Goal: Find specific page/section: Find specific page/section

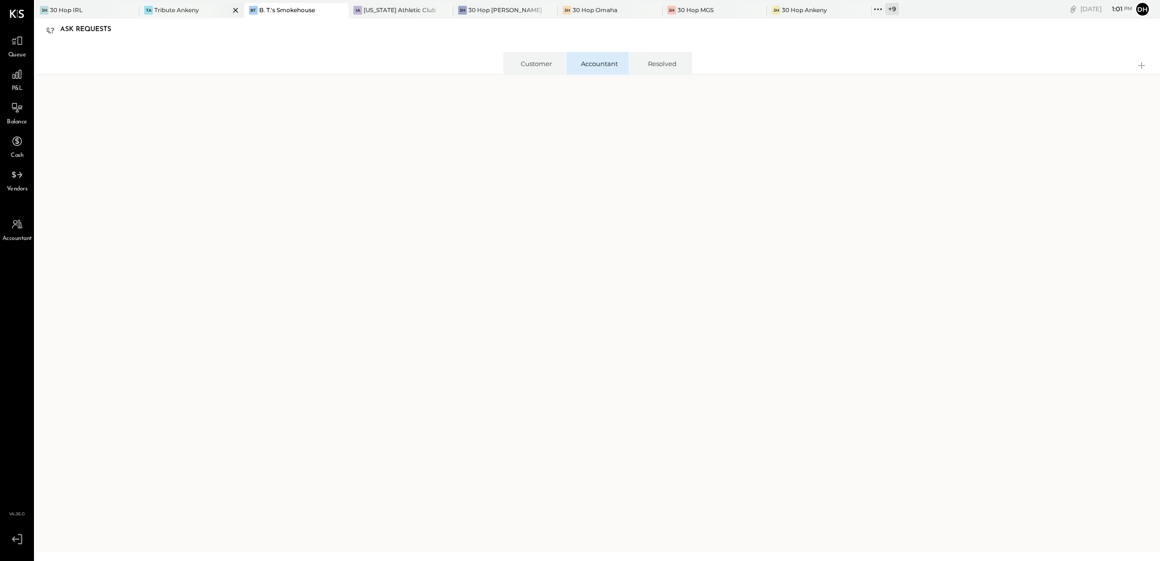
click at [175, 10] on div "Tribute Ankeny" at bounding box center [176, 10] width 45 height 8
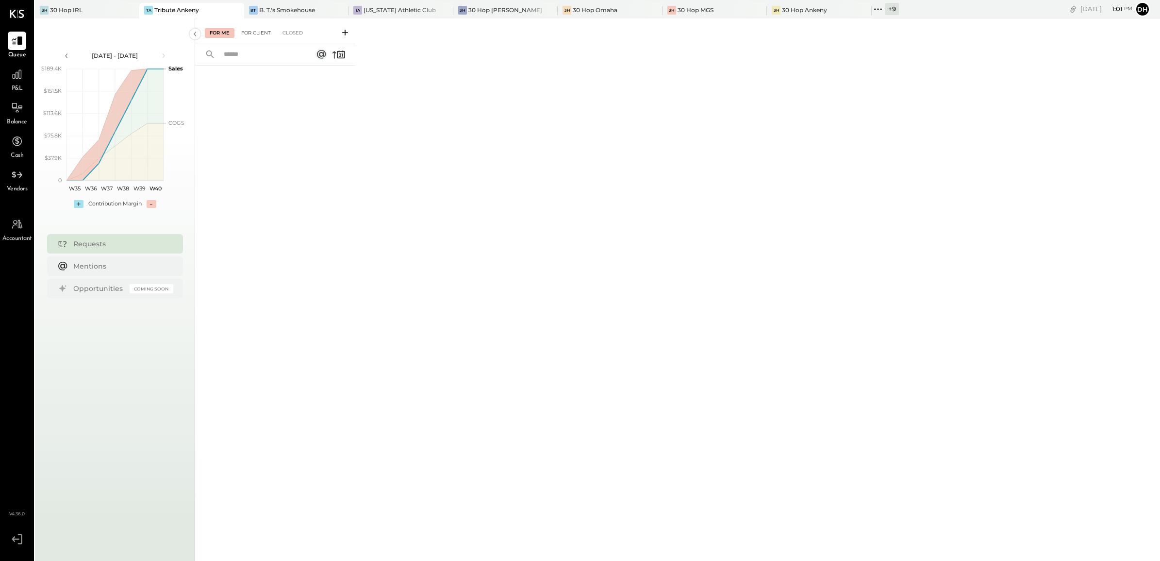
click at [256, 28] on div "For Client" at bounding box center [255, 33] width 39 height 10
click at [252, 56] on input "text" at bounding box center [262, 55] width 88 height 16
type input "****"
click at [297, 28] on div "Closed" at bounding box center [293, 33] width 30 height 10
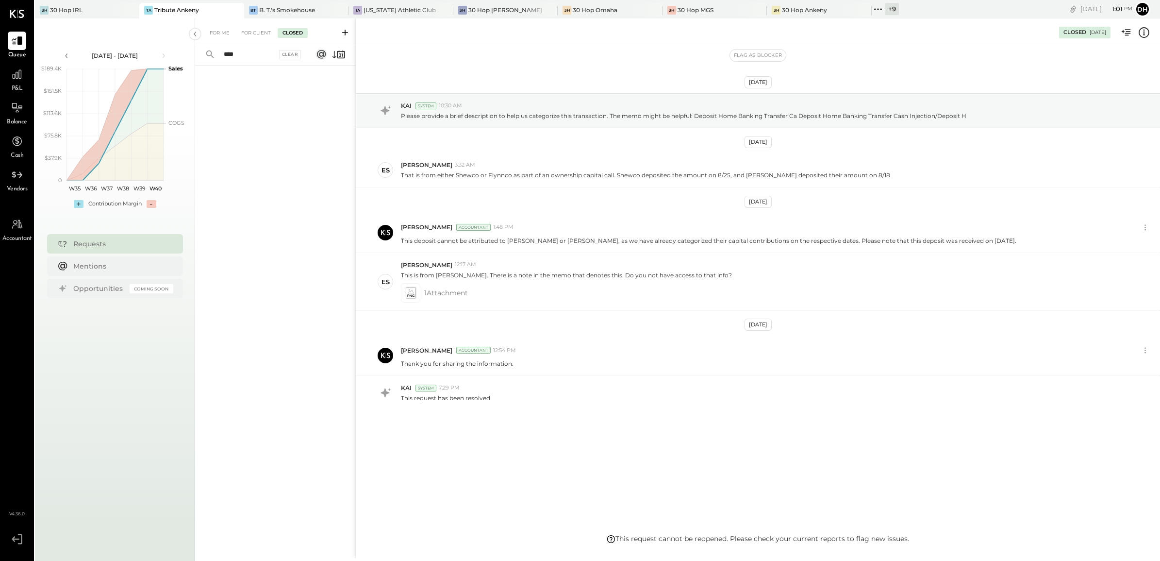
click at [238, 57] on input "****" at bounding box center [247, 55] width 59 height 16
click at [282, 8] on div "B. T.'s Smokehouse" at bounding box center [287, 10] width 56 height 8
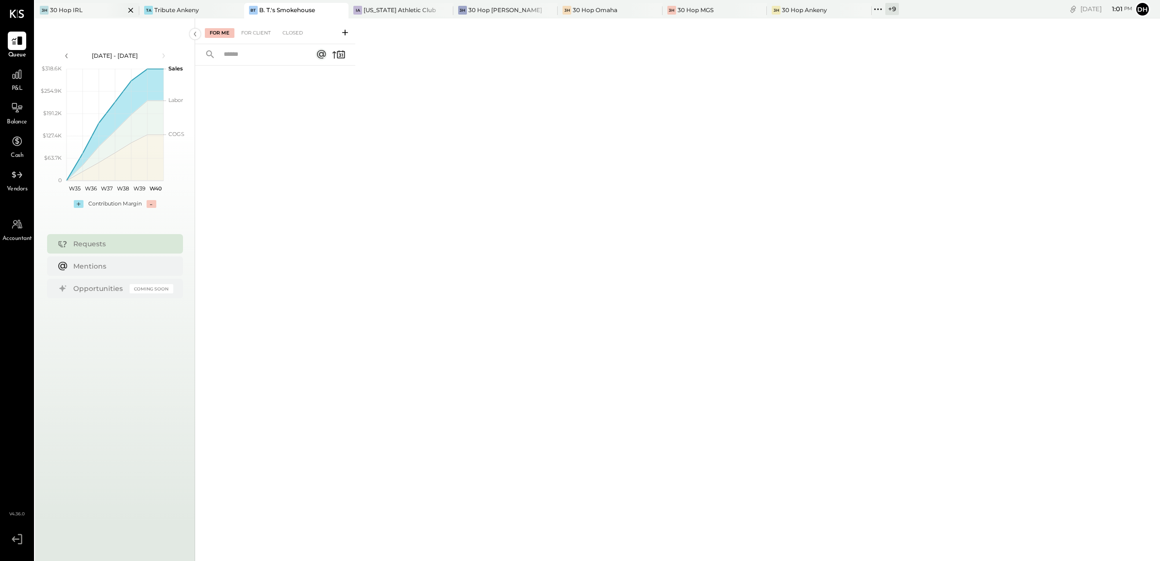
click at [83, 6] on div "3H 30 Hop IRL" at bounding box center [80, 10] width 90 height 9
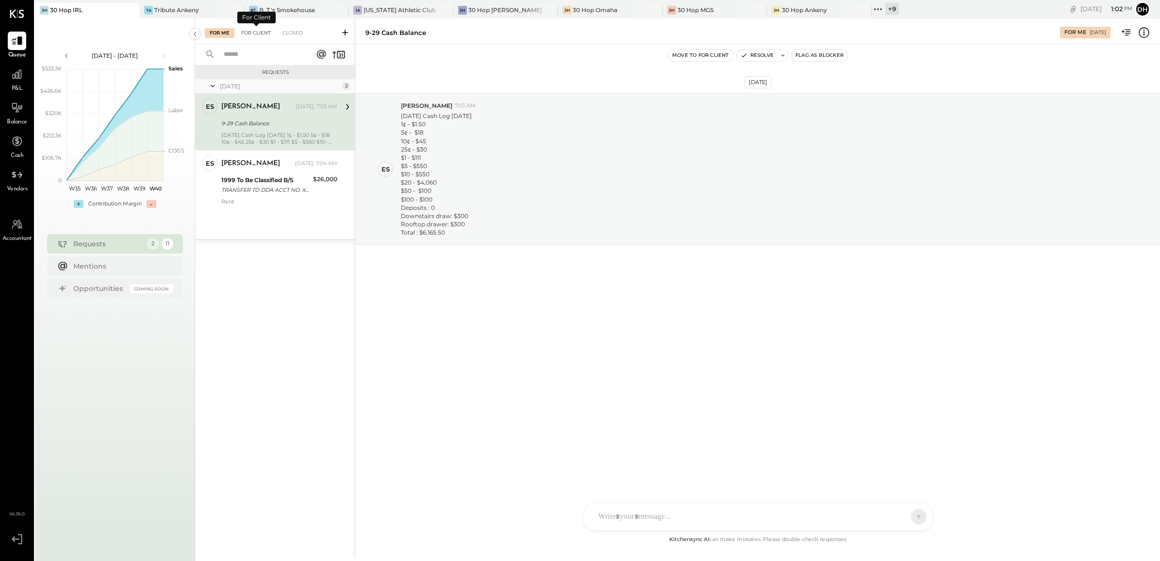
click at [265, 28] on div "For Client" at bounding box center [255, 33] width 39 height 10
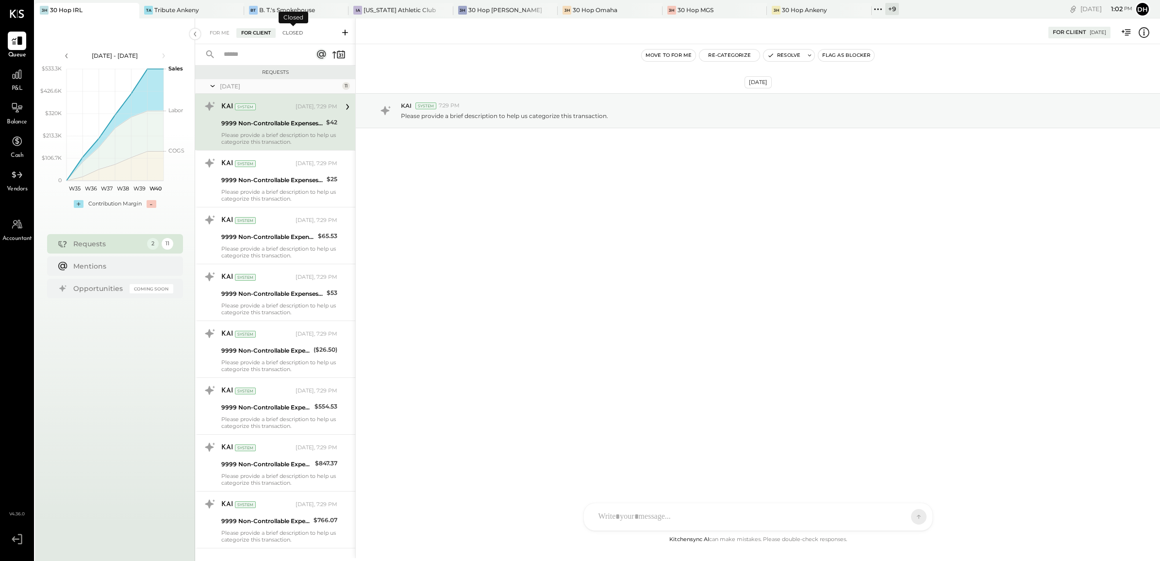
click at [290, 32] on div "Closed" at bounding box center [293, 33] width 30 height 10
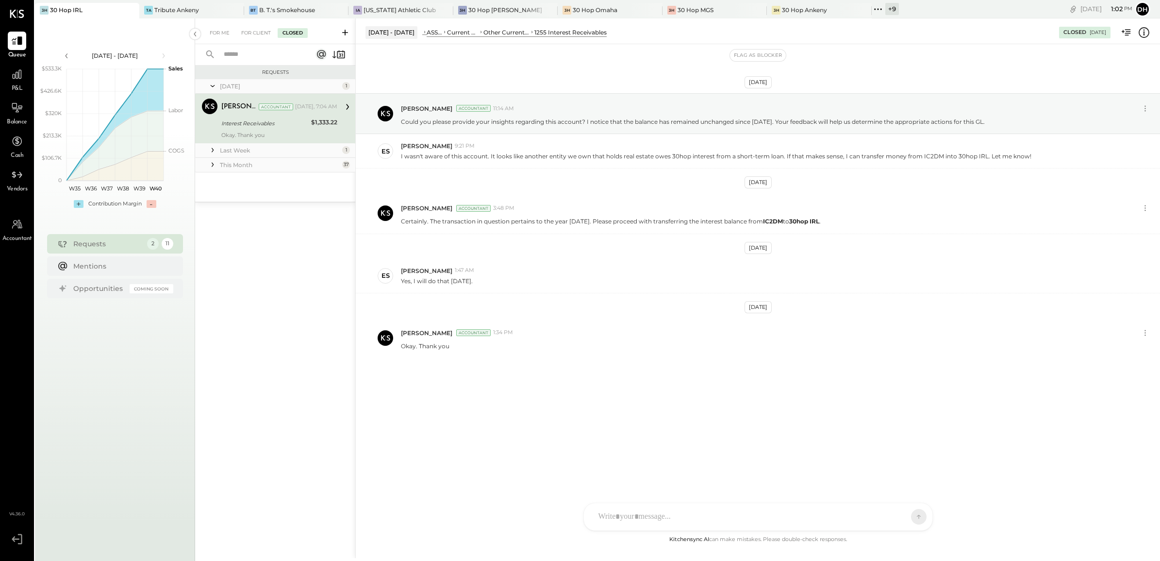
click at [238, 147] on div "Last Week" at bounding box center [280, 150] width 120 height 8
click at [239, 217] on div "This Month" at bounding box center [280, 214] width 120 height 8
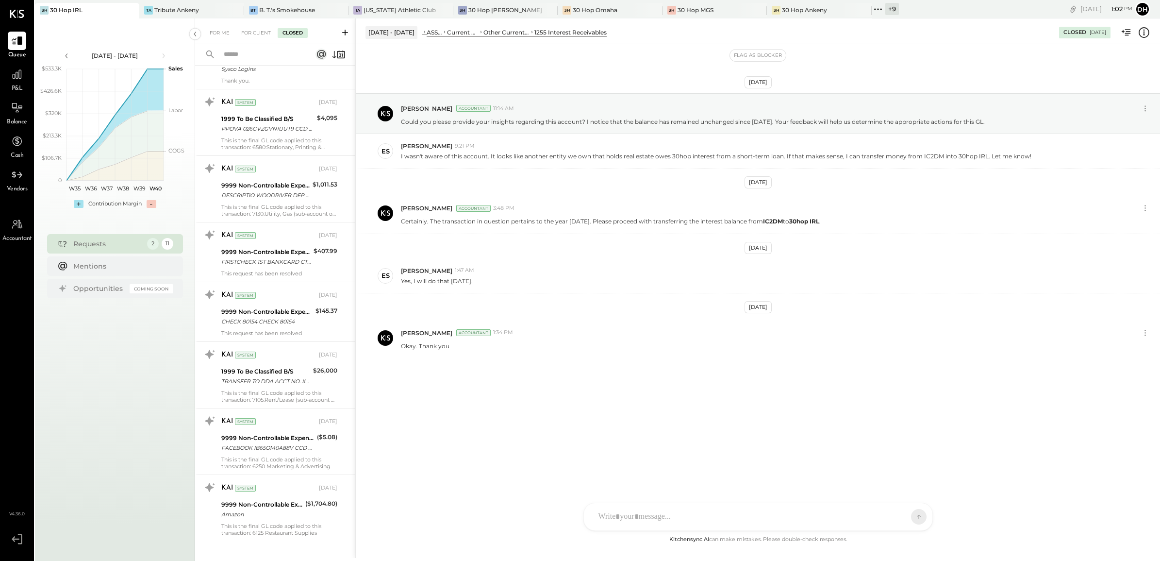
scroll to position [1877, 0]
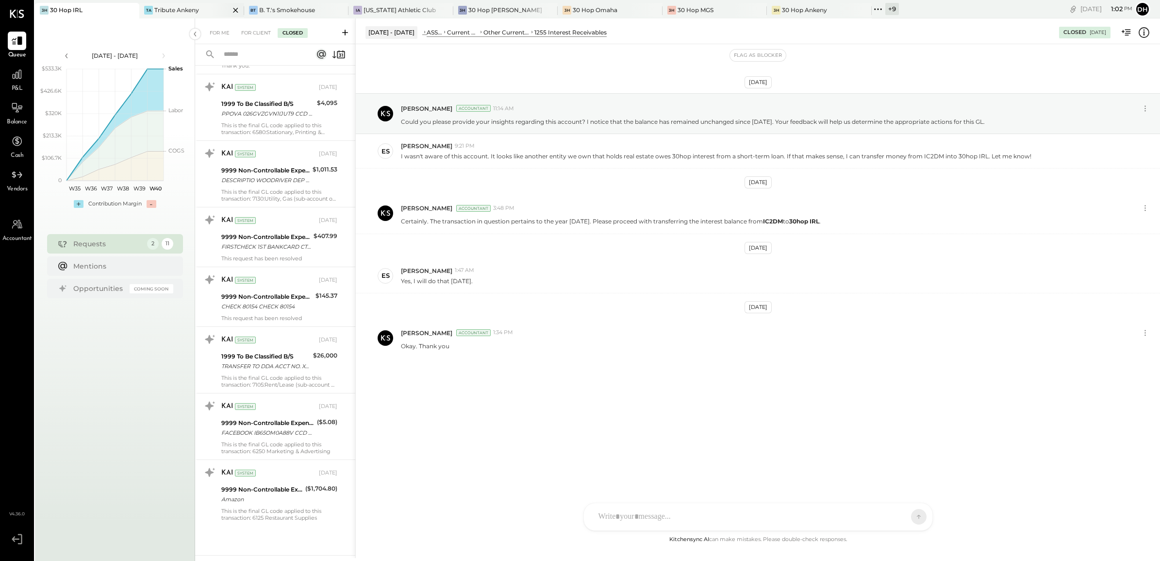
click at [179, 8] on div "Tribute Ankeny" at bounding box center [176, 10] width 45 height 8
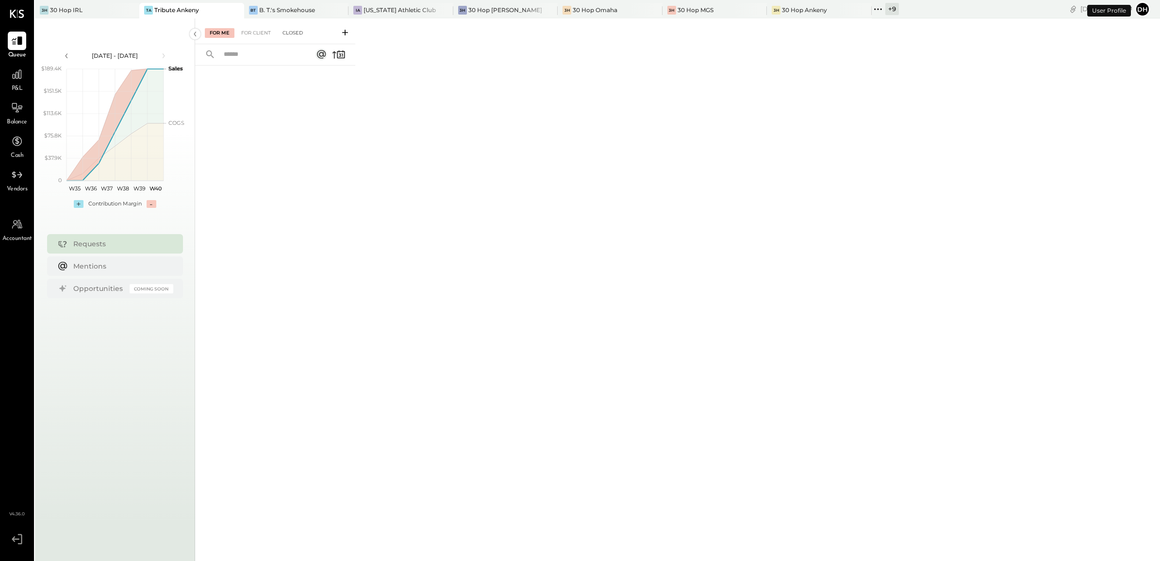
click at [292, 36] on div "Closed" at bounding box center [293, 33] width 30 height 10
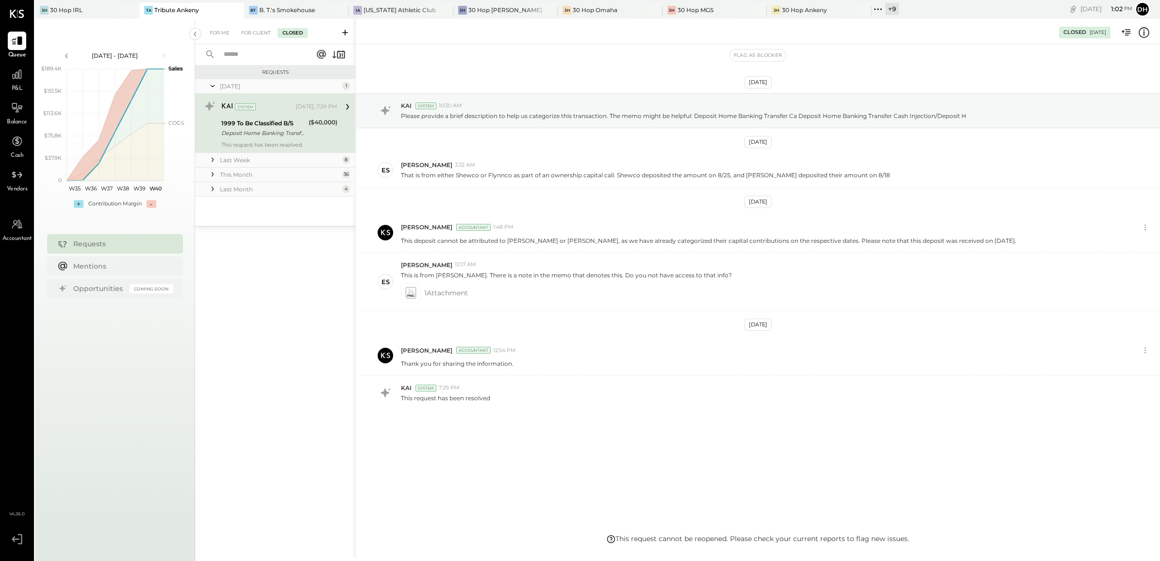
click at [239, 57] on input "text" at bounding box center [262, 55] width 88 height 16
type input "*"
click at [262, 173] on div "This Month" at bounding box center [280, 174] width 120 height 8
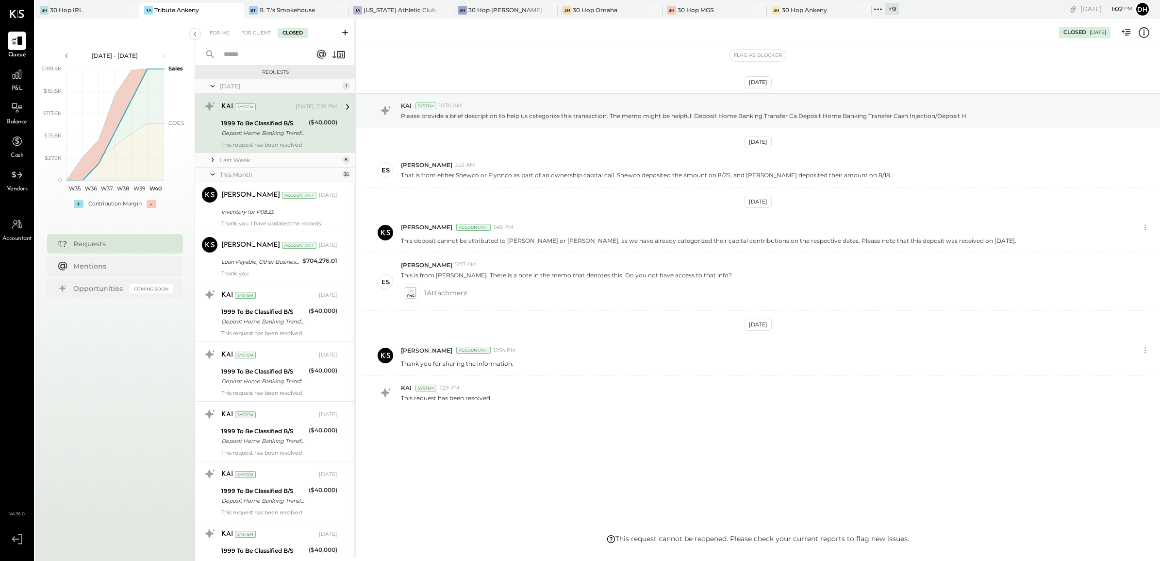
click at [258, 159] on div "Last Week" at bounding box center [280, 160] width 120 height 8
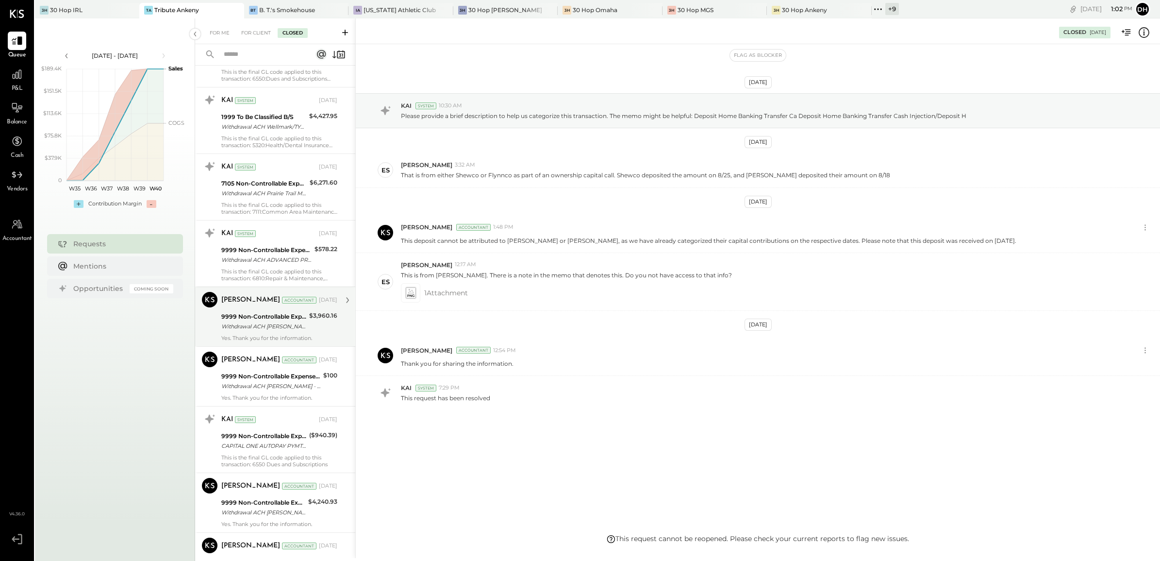
scroll to position [2369, 0]
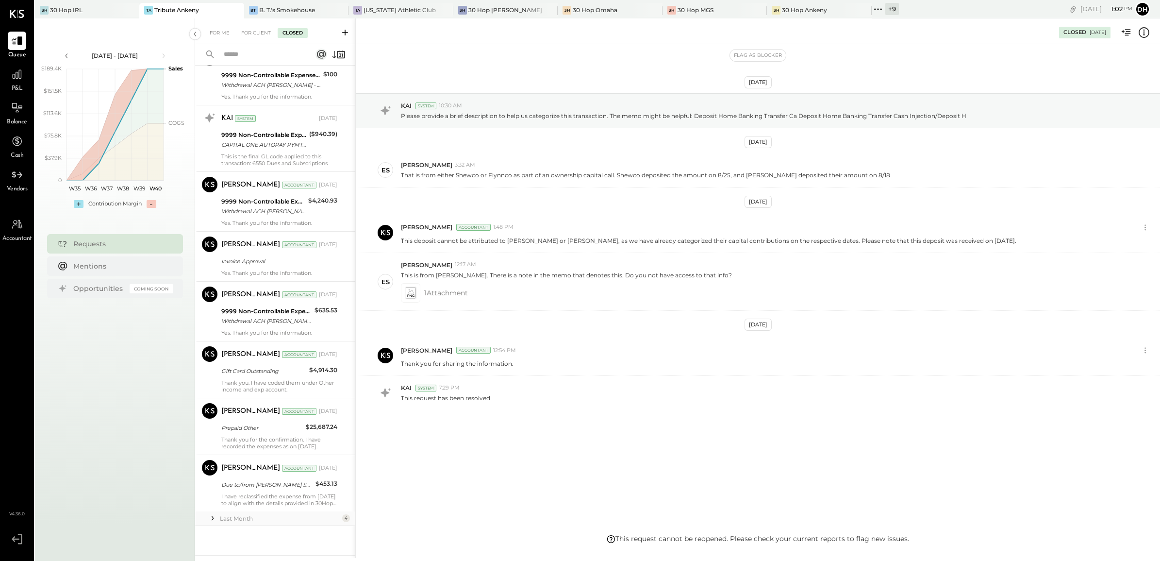
click at [243, 518] on div "Last Month" at bounding box center [280, 518] width 120 height 8
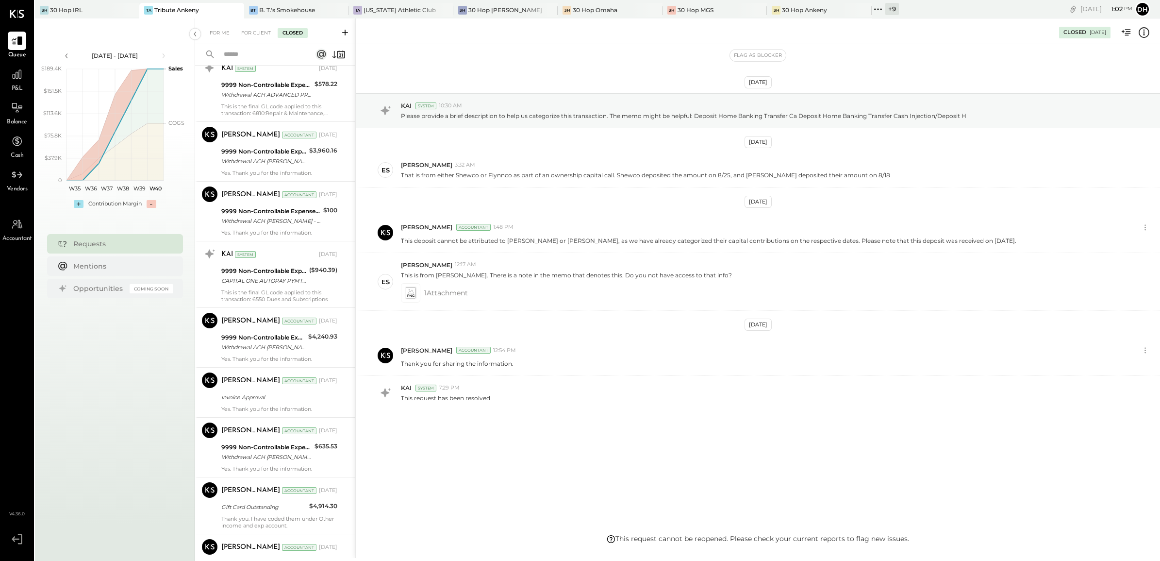
scroll to position [2099, 0]
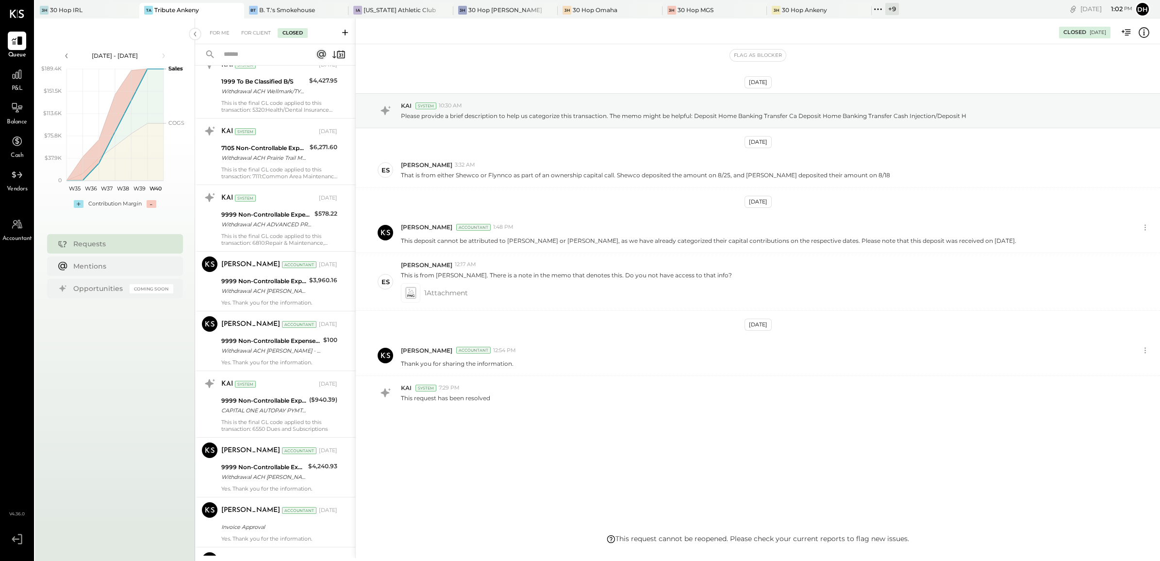
click at [254, 57] on input "text" at bounding box center [262, 55] width 88 height 16
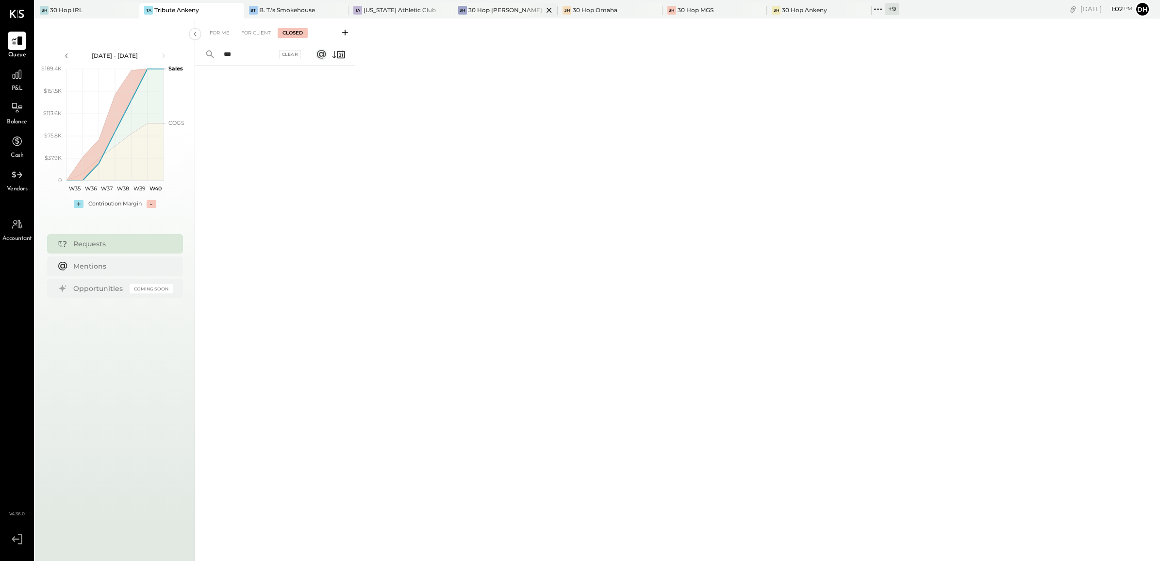
type input "***"
click at [474, 9] on div "30 Hop [PERSON_NAME] Summit" at bounding box center [505, 10] width 75 height 8
click at [288, 30] on div "Closed" at bounding box center [293, 33] width 30 height 10
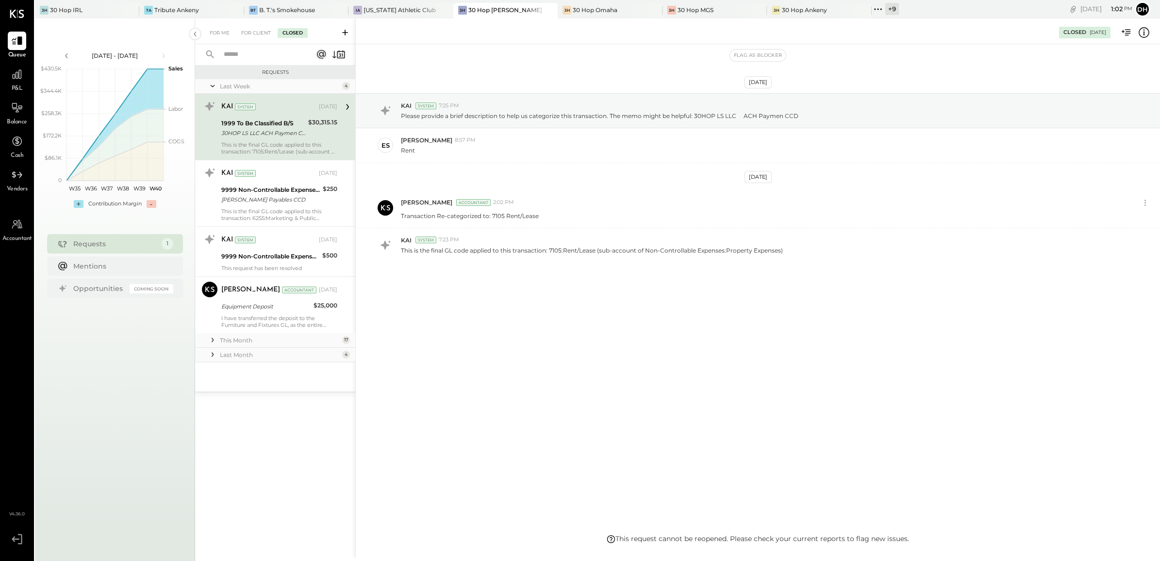
click at [249, 348] on div "Last Month 4" at bounding box center [275, 355] width 160 height 15
click at [249, 341] on div "This Month" at bounding box center [280, 340] width 120 height 8
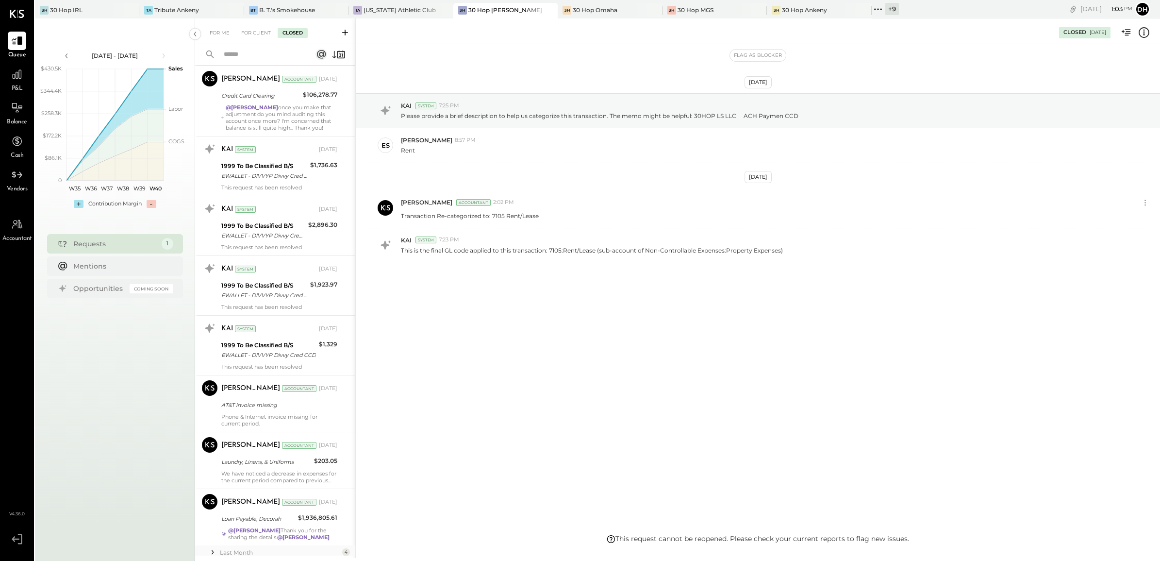
scroll to position [802, 0]
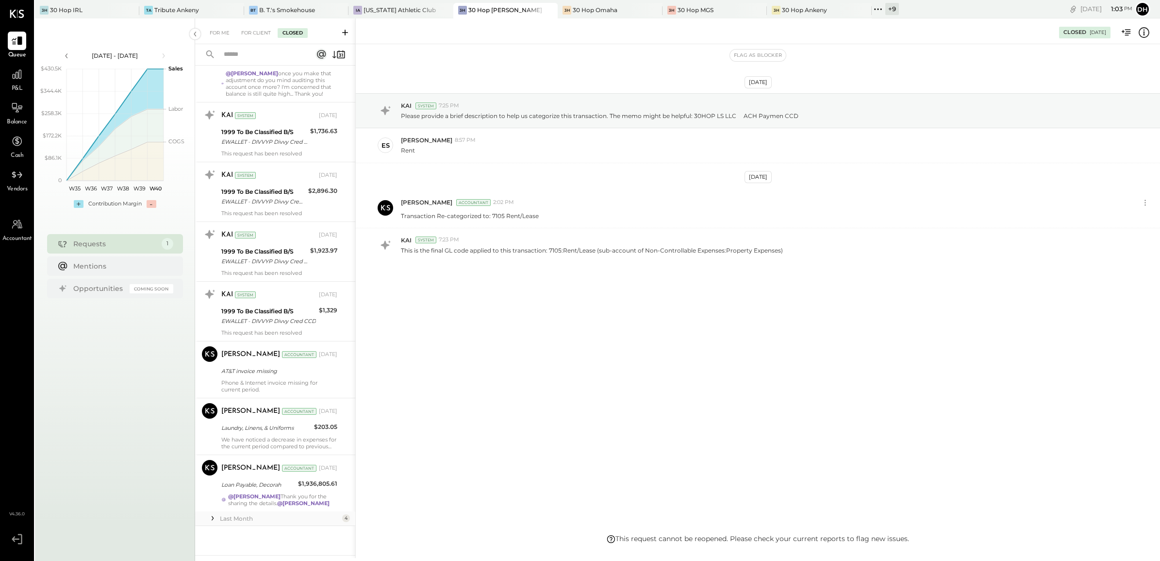
click at [244, 517] on div "Last Month" at bounding box center [280, 518] width 120 height 8
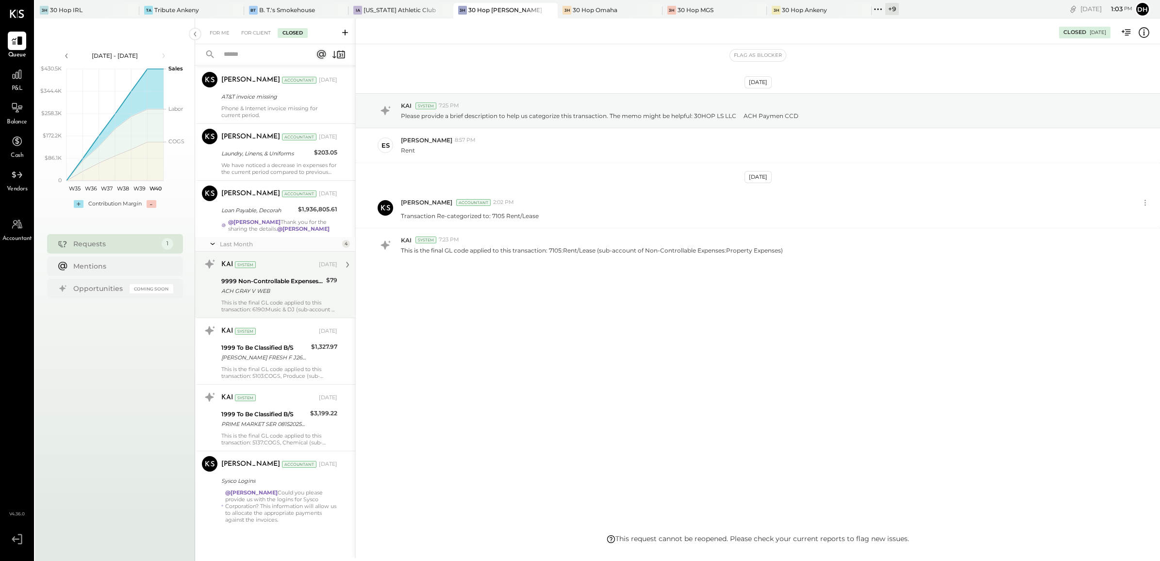
scroll to position [1078, 0]
click at [587, 13] on div "30 Hop Omaha" at bounding box center [595, 10] width 45 height 8
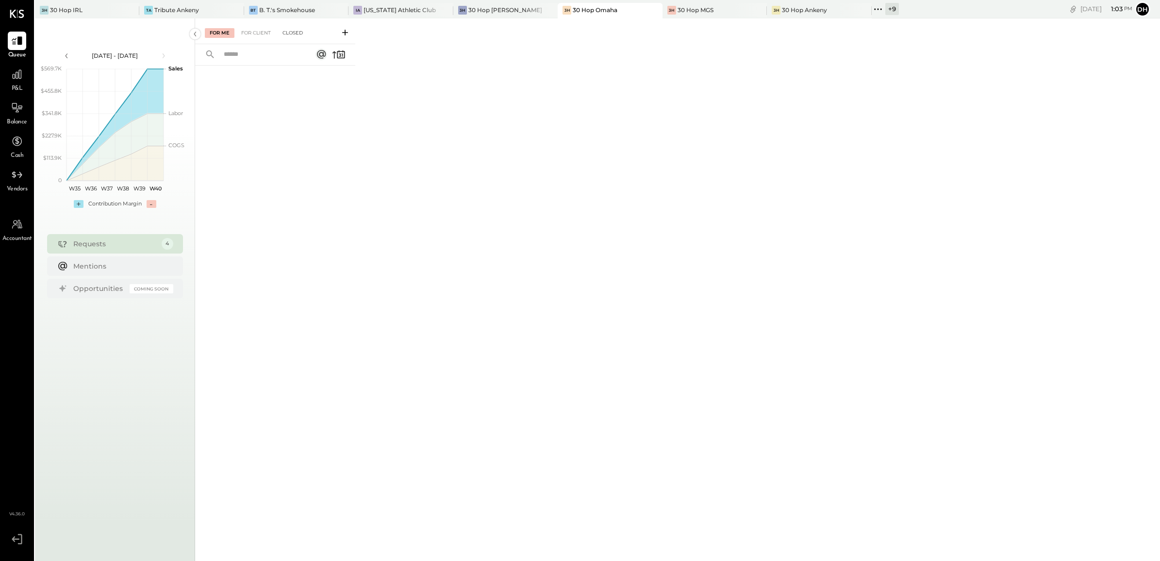
click at [285, 29] on div "Closed" at bounding box center [293, 33] width 30 height 10
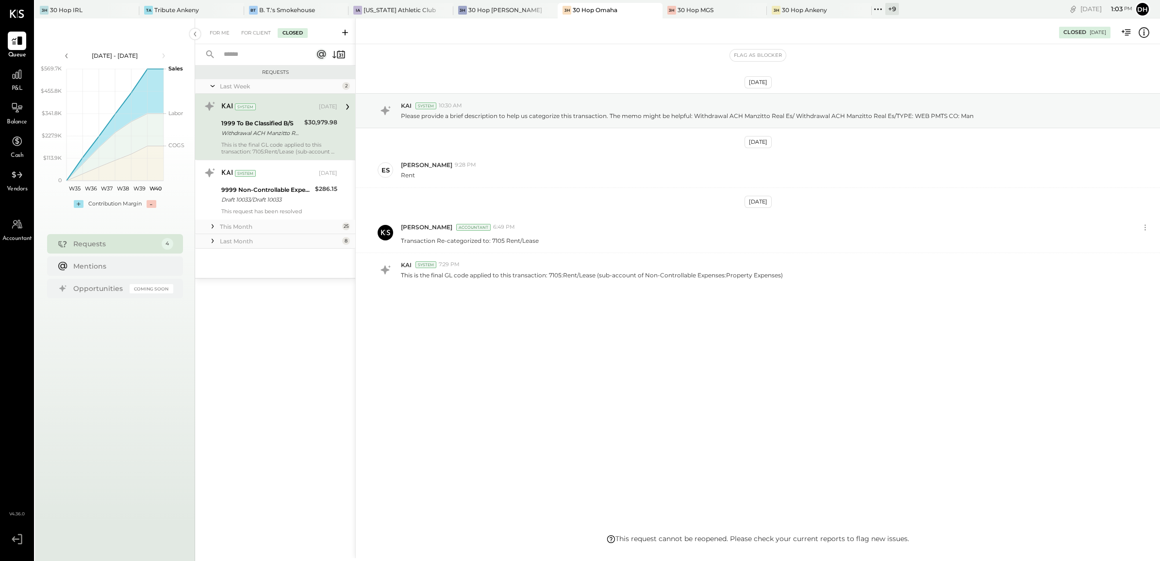
click at [312, 225] on div "This Month" at bounding box center [280, 226] width 120 height 8
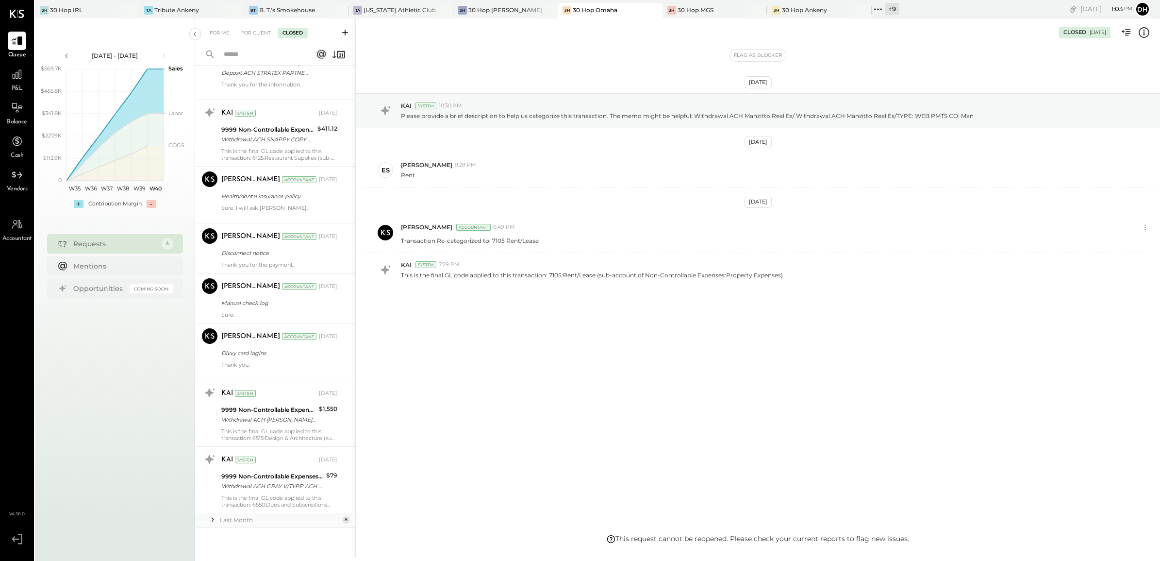
scroll to position [1199, 0]
click at [277, 515] on div "Last Month" at bounding box center [280, 518] width 120 height 8
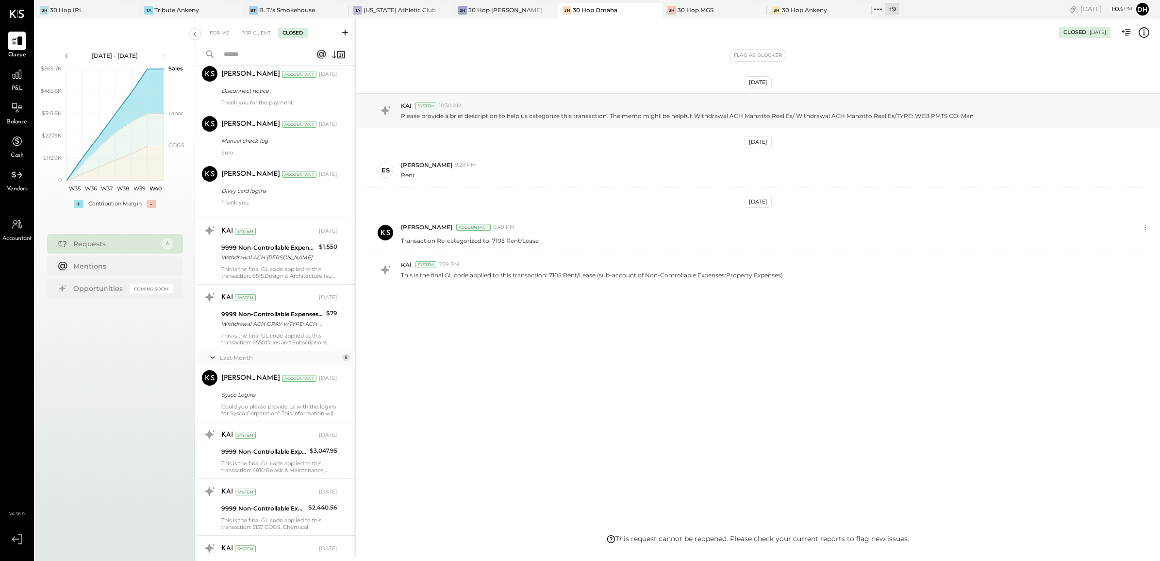
scroll to position [1346, 0]
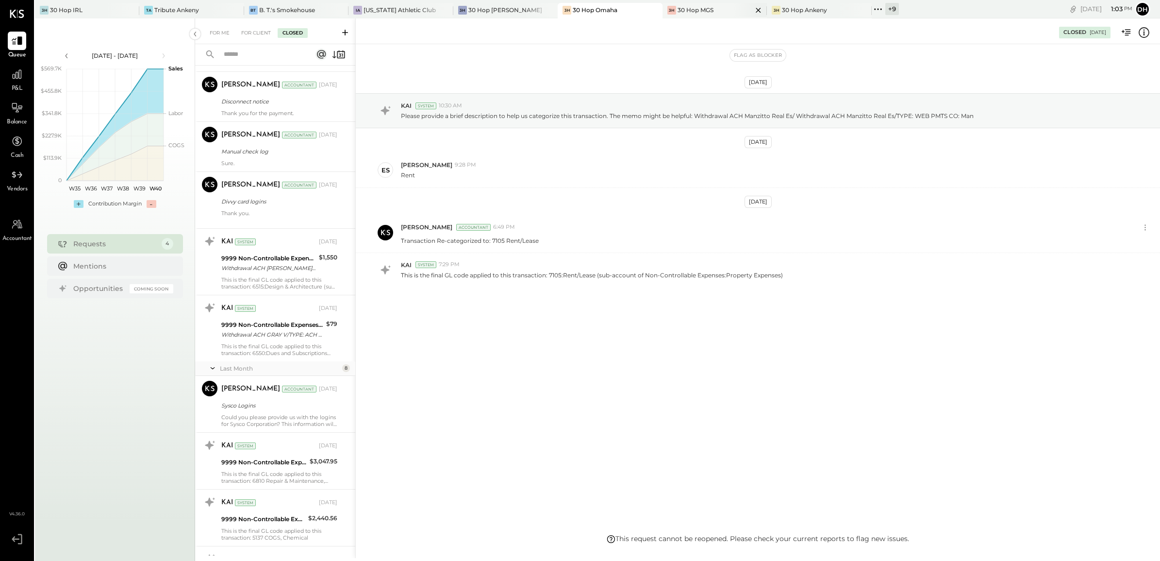
click at [678, 7] on div "30 Hop MGS" at bounding box center [696, 10] width 36 height 8
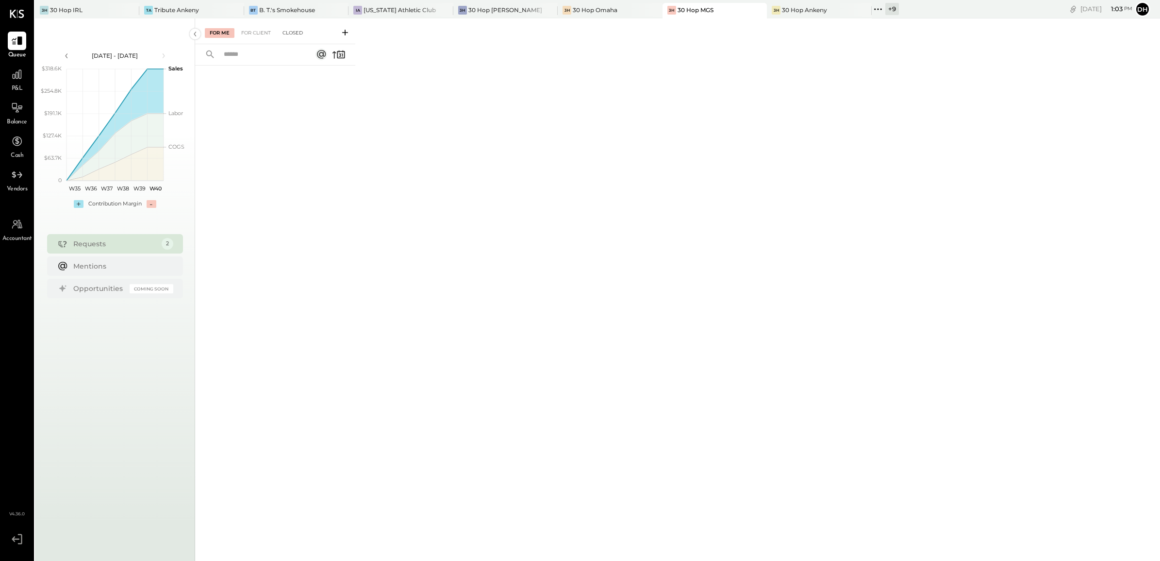
click at [290, 28] on div "Closed" at bounding box center [293, 33] width 30 height 10
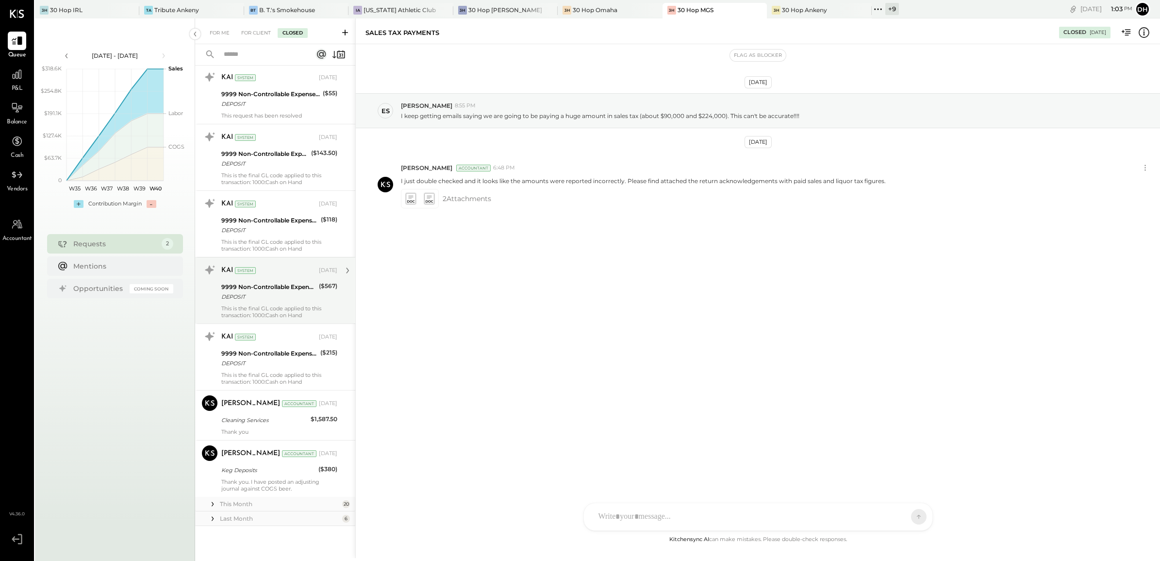
scroll to position [2799, 0]
click at [305, 501] on div "This Month" at bounding box center [280, 504] width 120 height 8
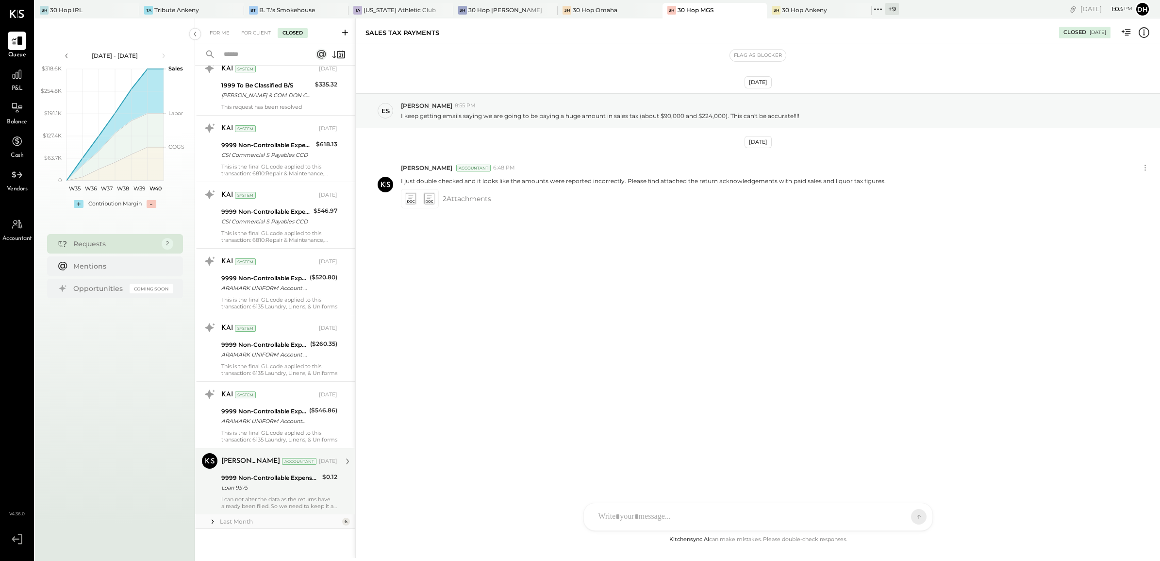
scroll to position [4004, 0]
click at [251, 521] on div "Last Month" at bounding box center [280, 518] width 120 height 8
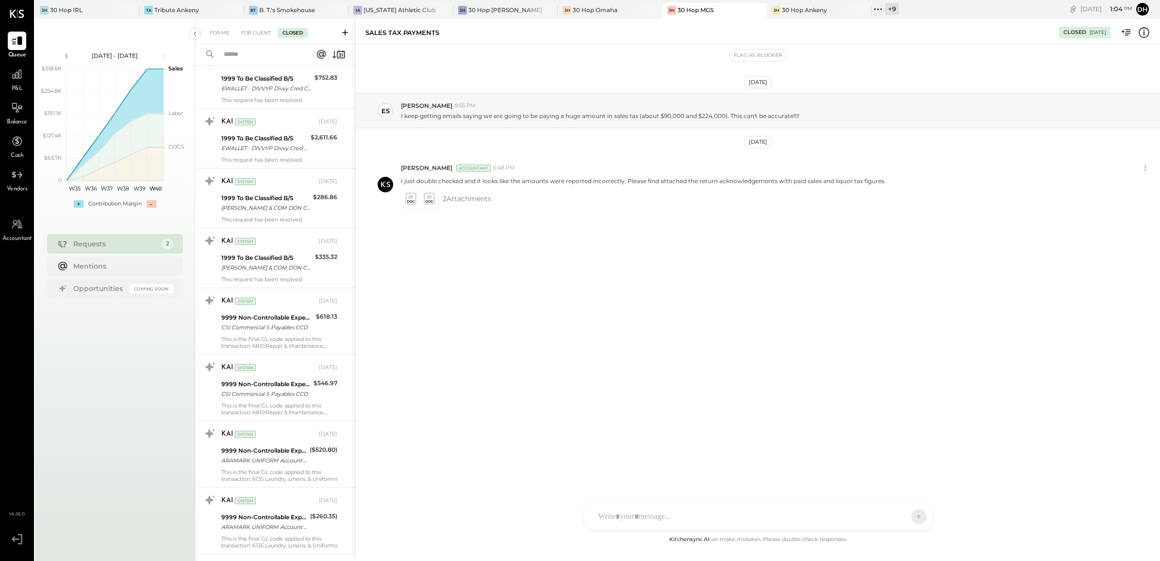
scroll to position [3579, 0]
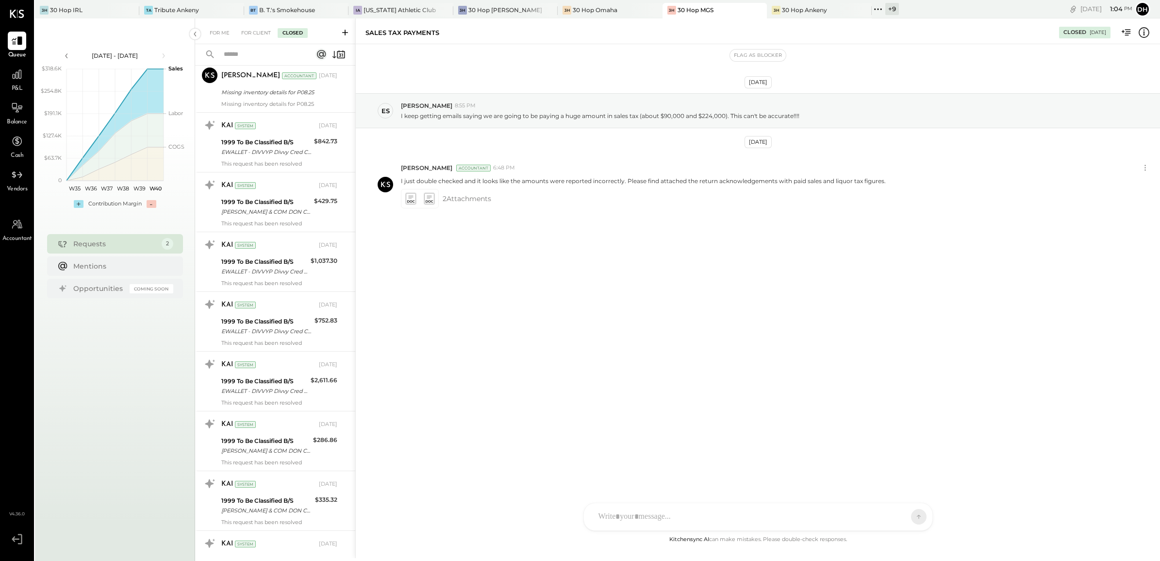
click at [243, 57] on input "text" at bounding box center [262, 55] width 88 height 16
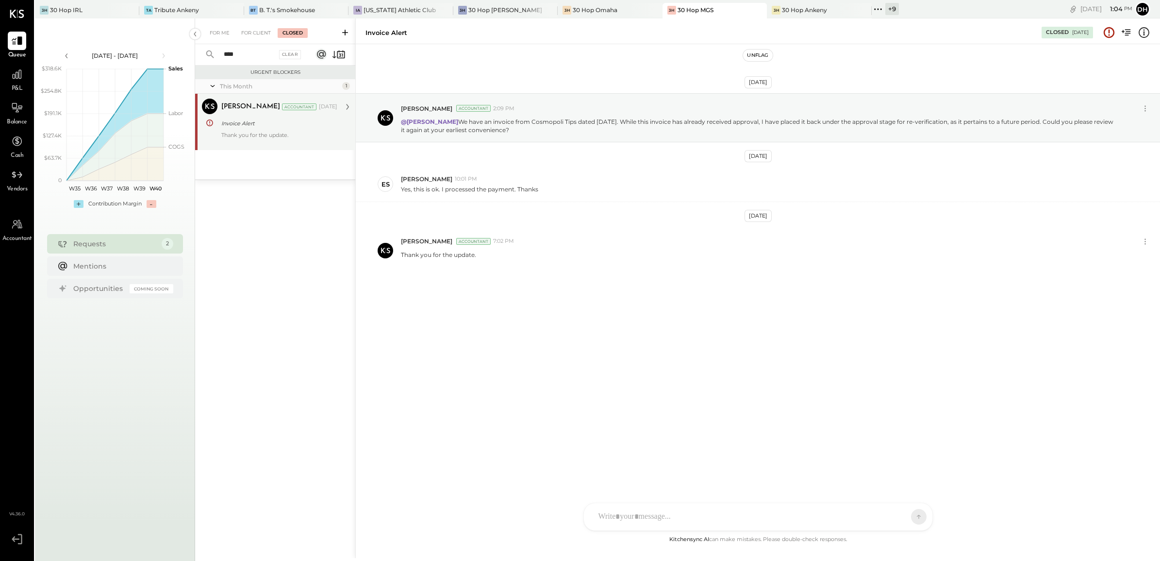
type input "****"
click at [277, 124] on div "Invoice Alert" at bounding box center [277, 123] width 113 height 10
click at [782, 9] on div "30 Hop Ankeny" at bounding box center [804, 10] width 45 height 8
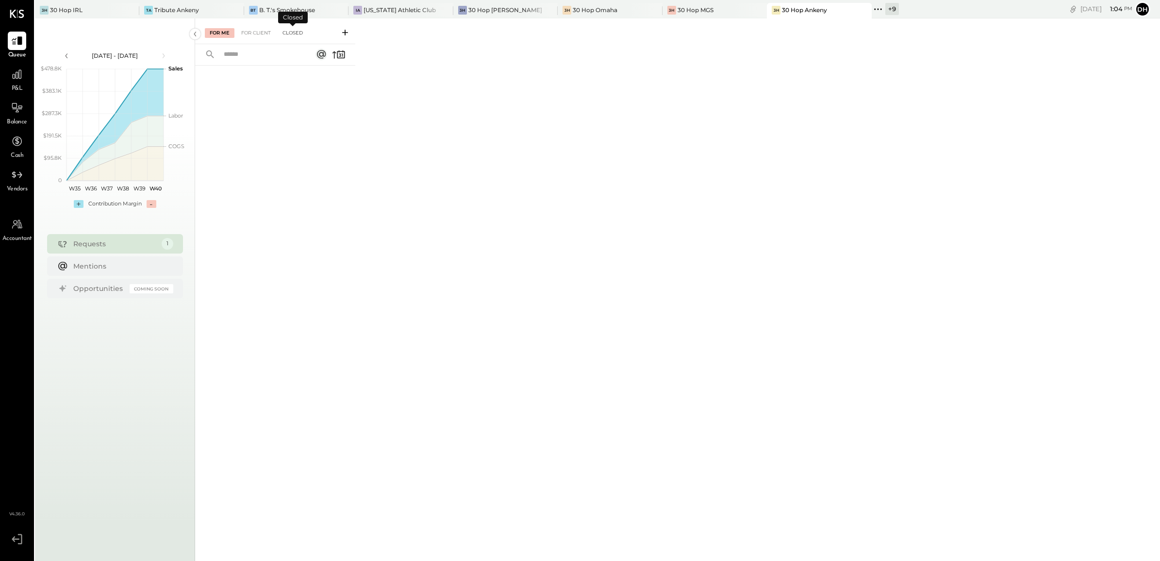
click at [297, 33] on div "Closed" at bounding box center [293, 33] width 30 height 10
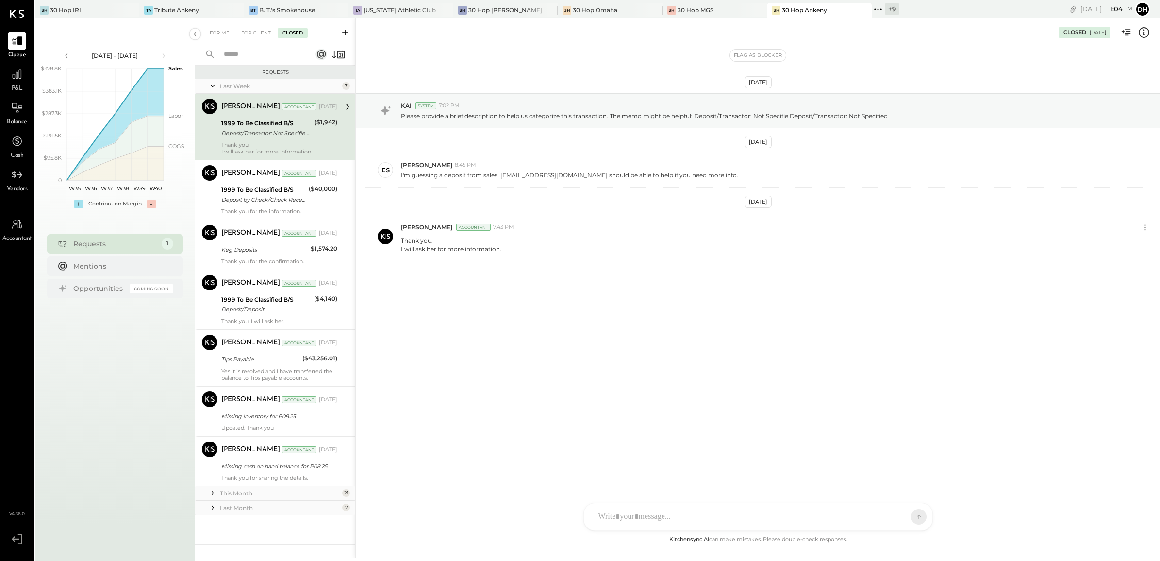
click at [336, 489] on div "This Month" at bounding box center [280, 493] width 120 height 8
click at [244, 50] on input "text" at bounding box center [262, 55] width 88 height 16
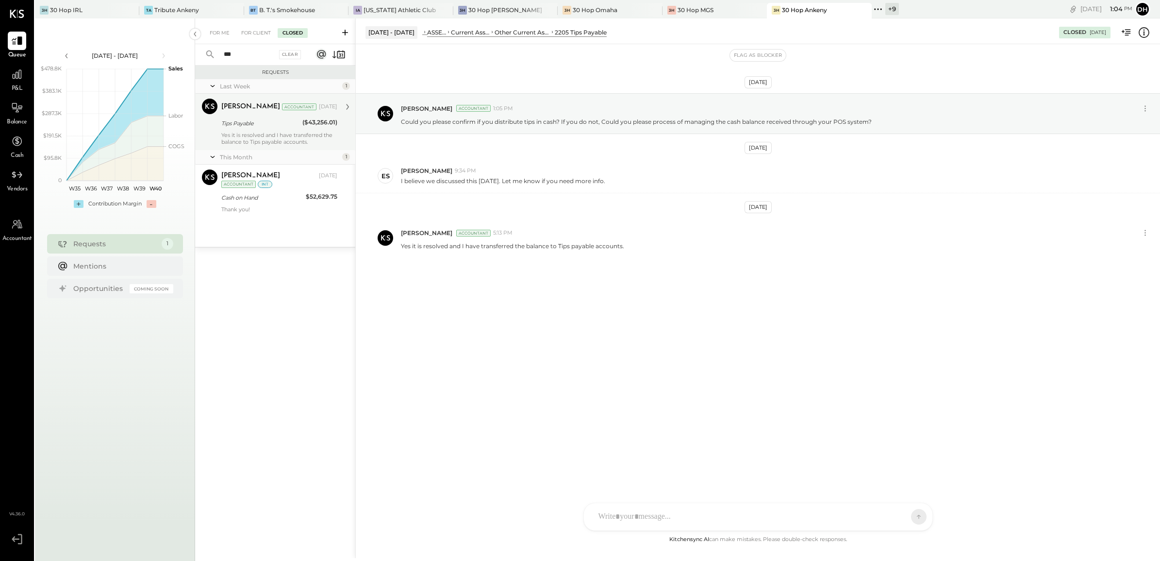
type input "***"
click at [256, 135] on div "Yes it is resolved and I have transferred the balance to Tips payable accounts." at bounding box center [279, 139] width 116 height 14
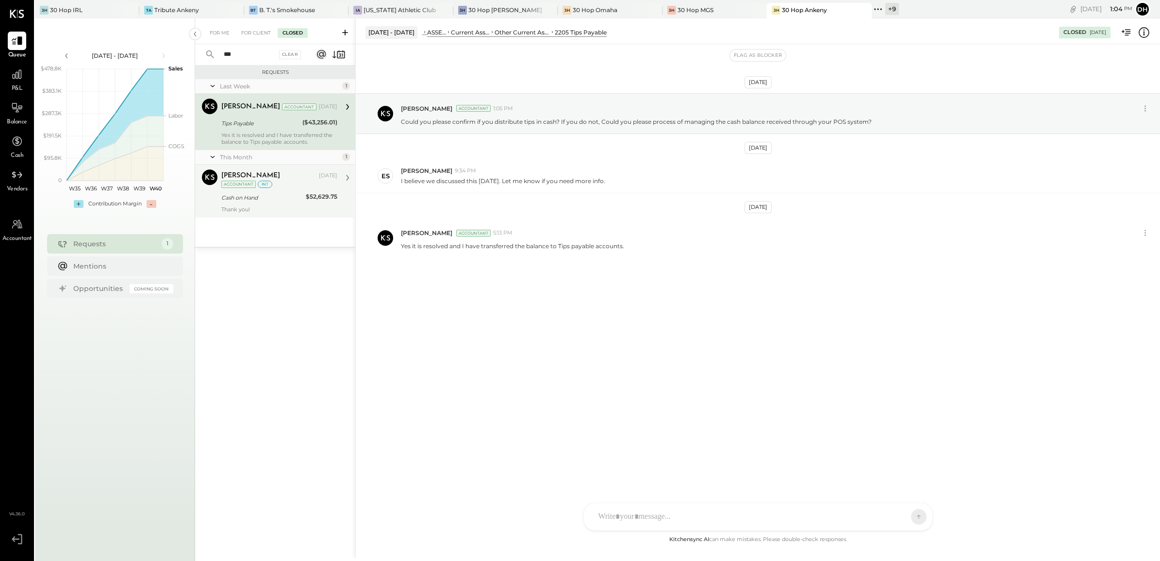
click at [278, 193] on div "Cash on Hand" at bounding box center [262, 198] width 82 height 10
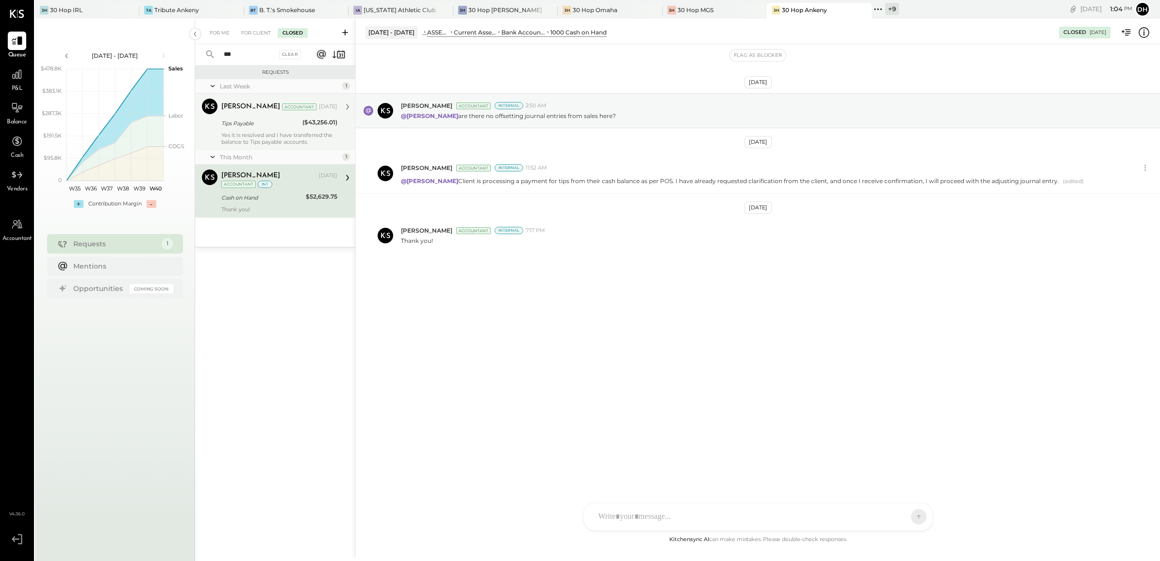
click at [265, 134] on div "Yes it is resolved and I have transferred the balance to Tips payable accounts." at bounding box center [279, 139] width 116 height 14
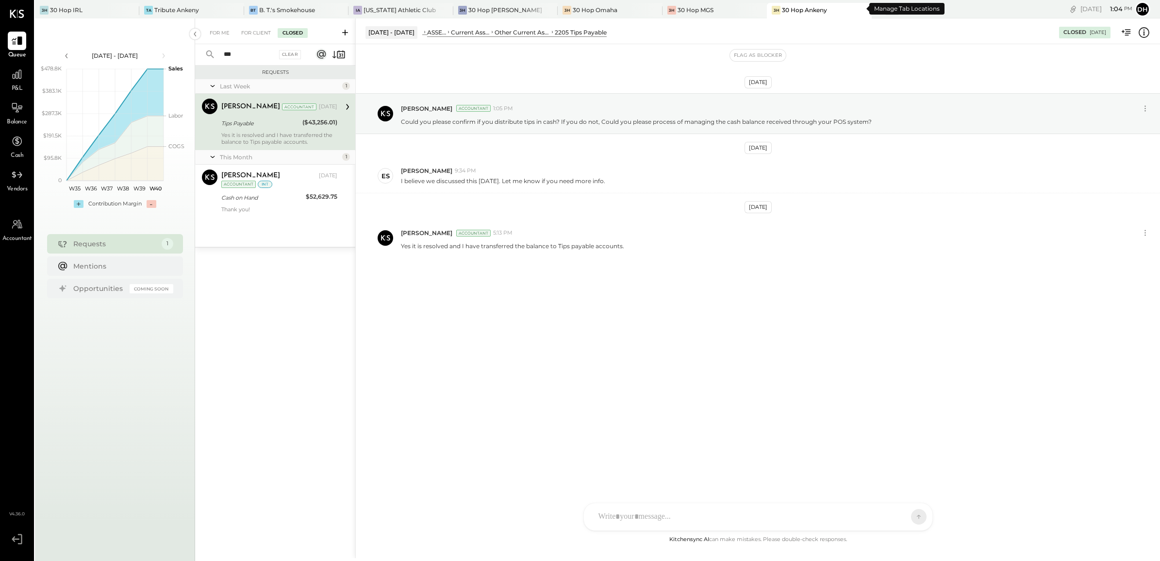
click at [886, 10] on div "+ 9" at bounding box center [893, 9] width 14 height 12
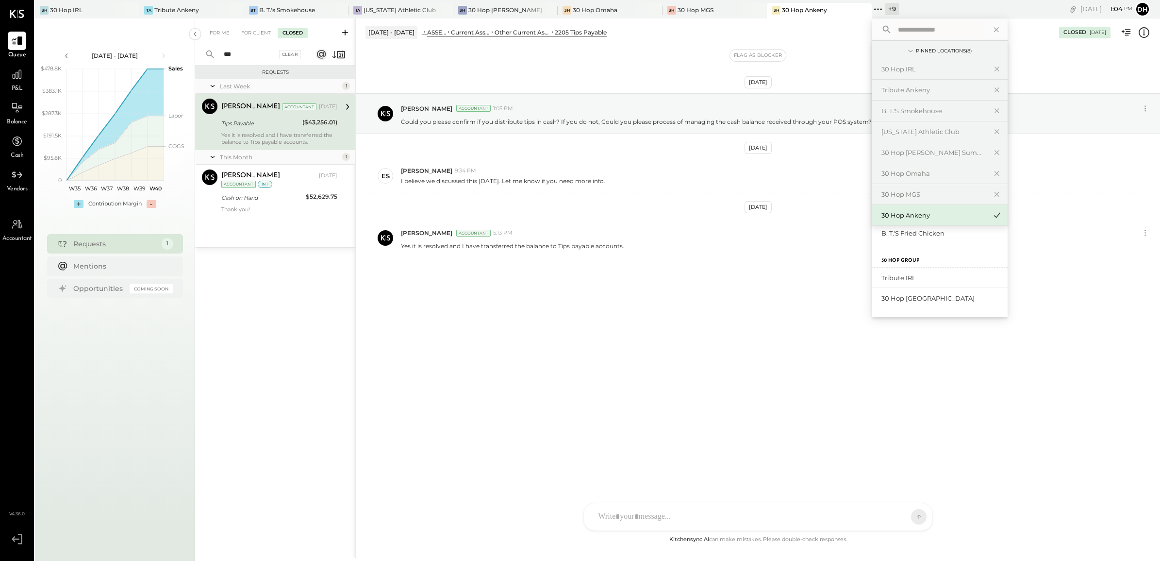
scroll to position [181, 0]
click at [899, 277] on div "Tribute IRL" at bounding box center [934, 278] width 105 height 9
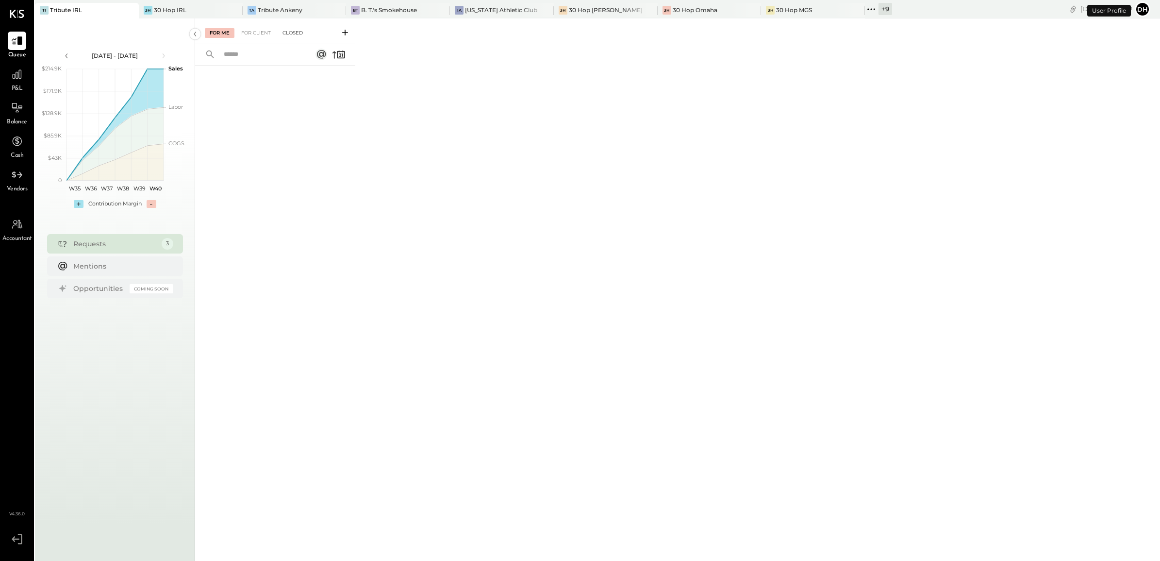
click at [303, 34] on div "Closed" at bounding box center [293, 33] width 30 height 10
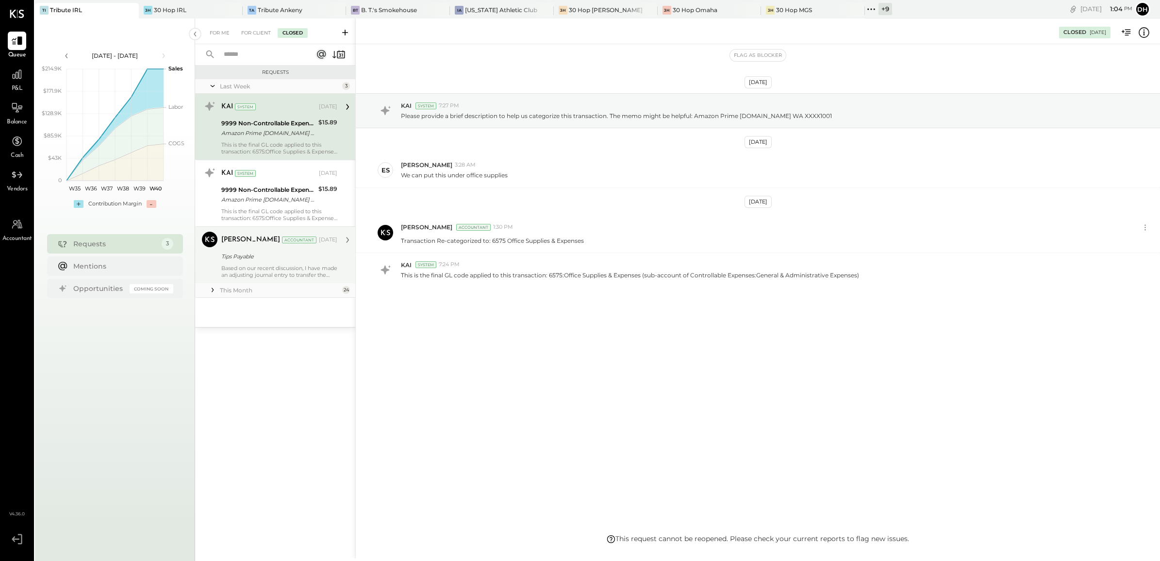
click at [257, 260] on div "Tips Payable" at bounding box center [277, 256] width 113 height 10
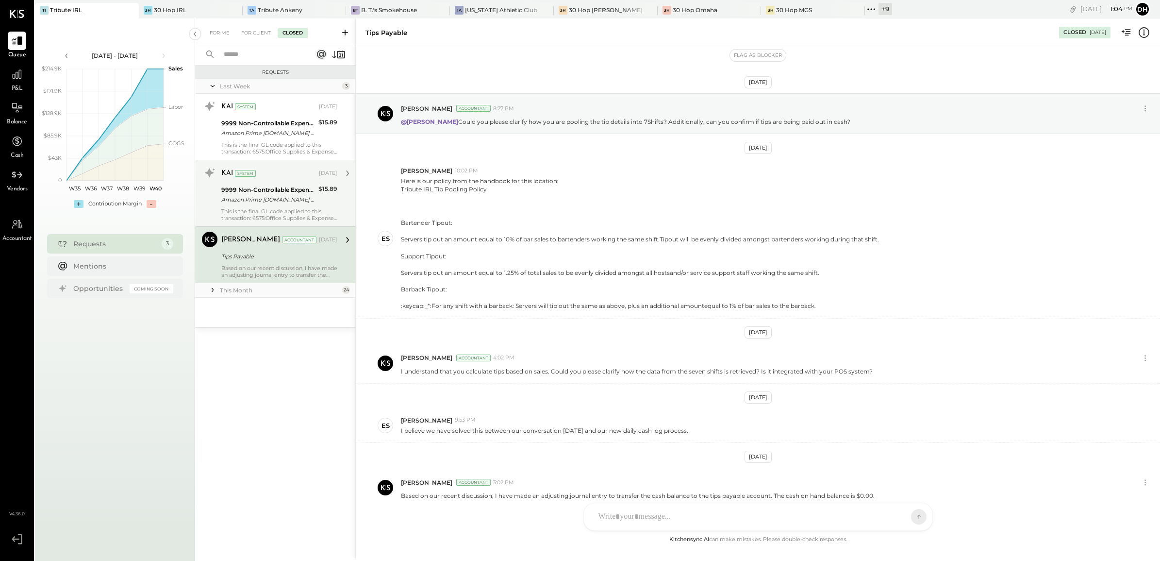
scroll to position [49, 0]
